Goal: Task Accomplishment & Management: Use online tool/utility

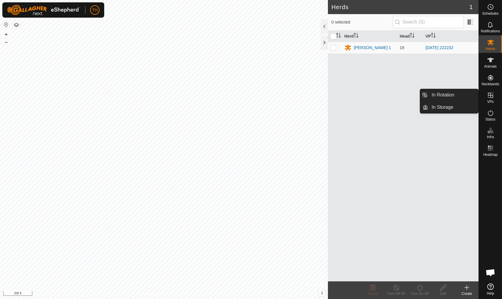
click at [388, 98] on icon at bounding box center [490, 95] width 7 height 7
click at [388, 95] on link "In Rotation" at bounding box center [453, 95] width 50 height 12
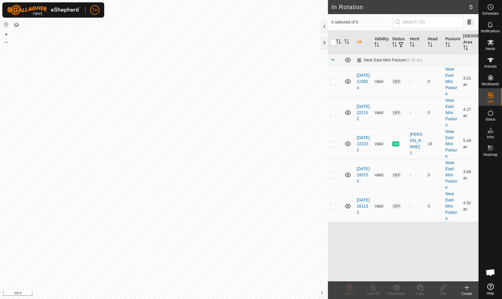
click at [388, 260] on icon at bounding box center [466, 287] width 7 height 7
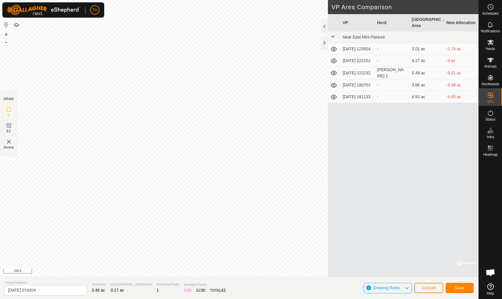
click at [388, 260] on span "Save" at bounding box center [460, 287] width 10 height 5
